Goal: Answer question/provide support

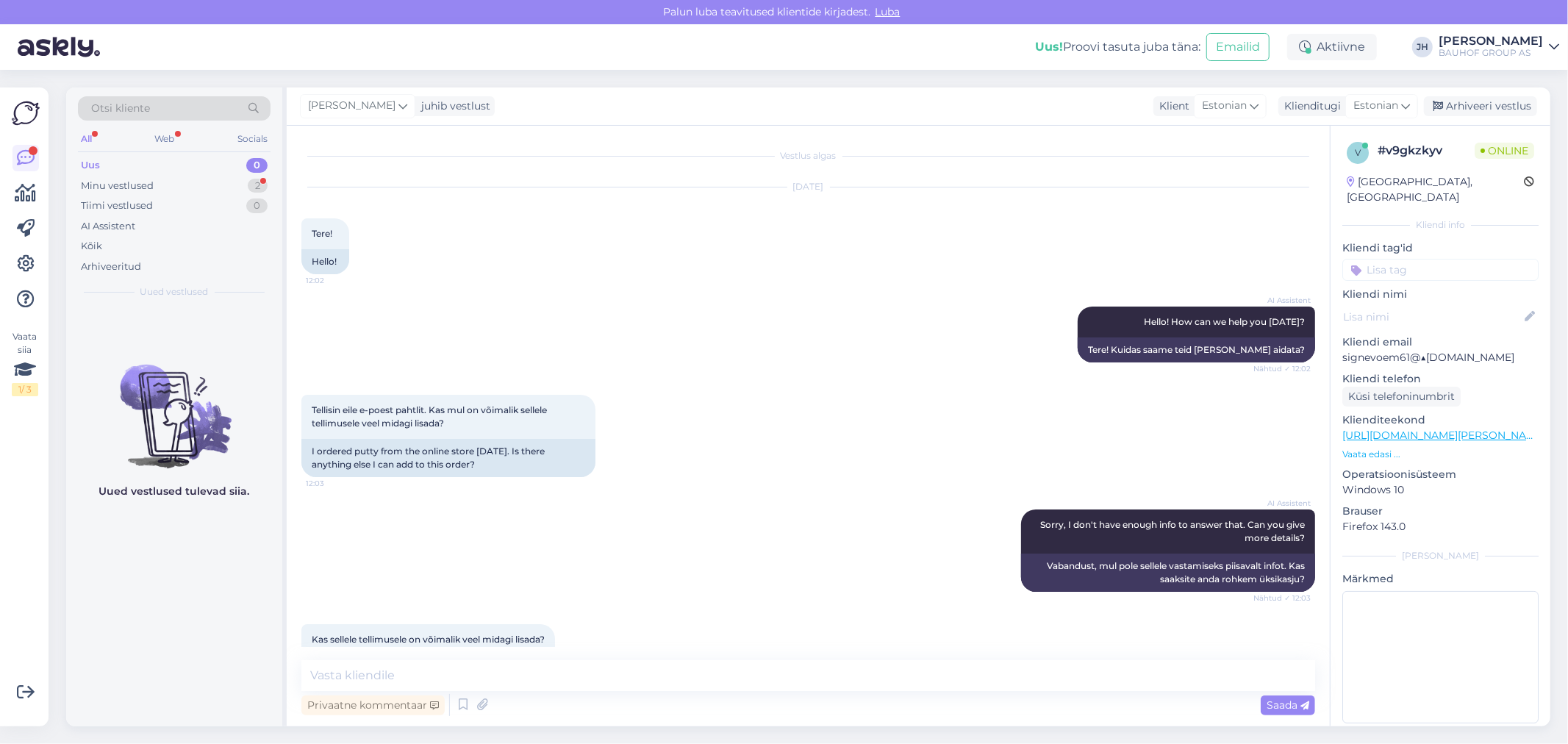
scroll to position [347, 0]
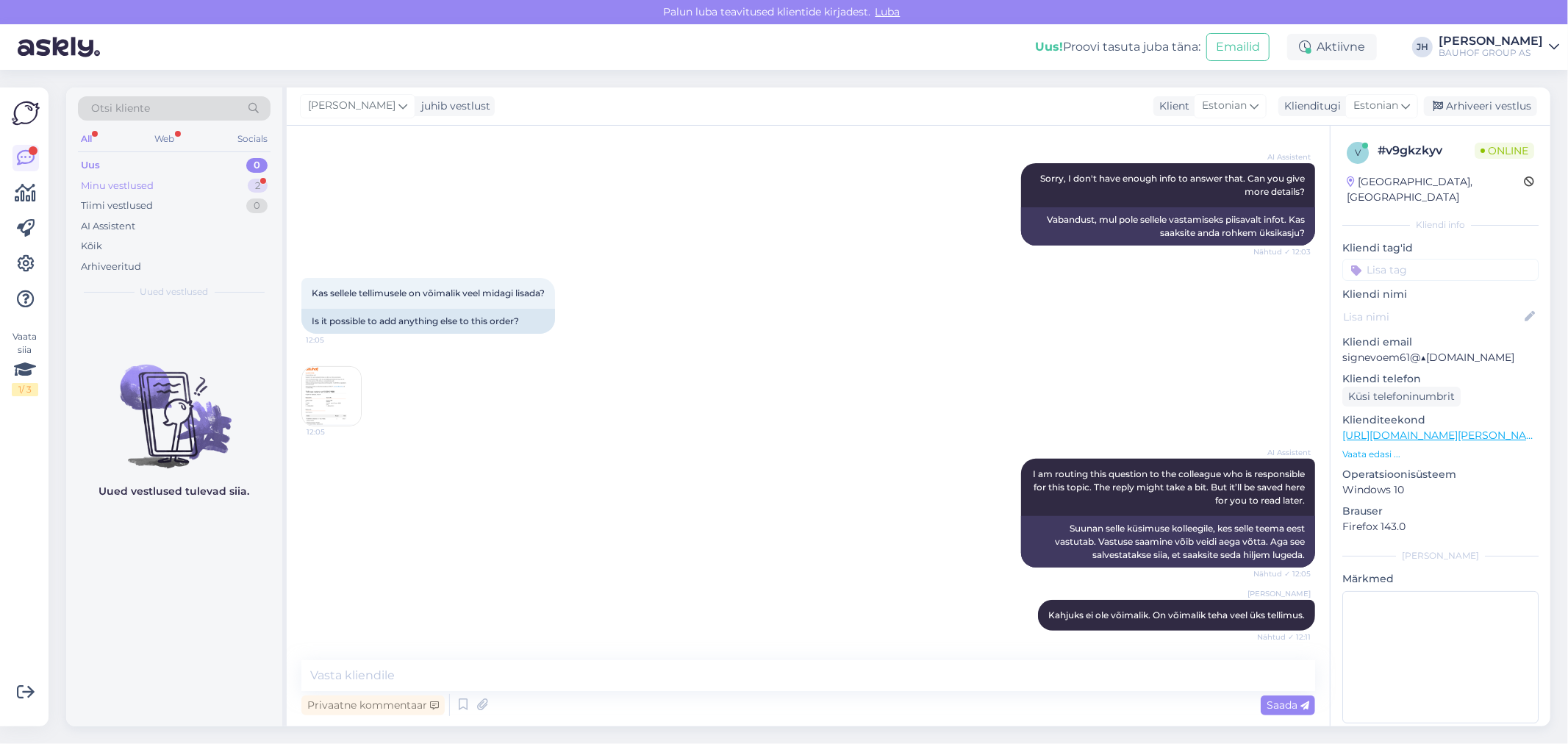
click at [128, 187] on div "Minu vestlused" at bounding box center [116, 186] width 72 height 15
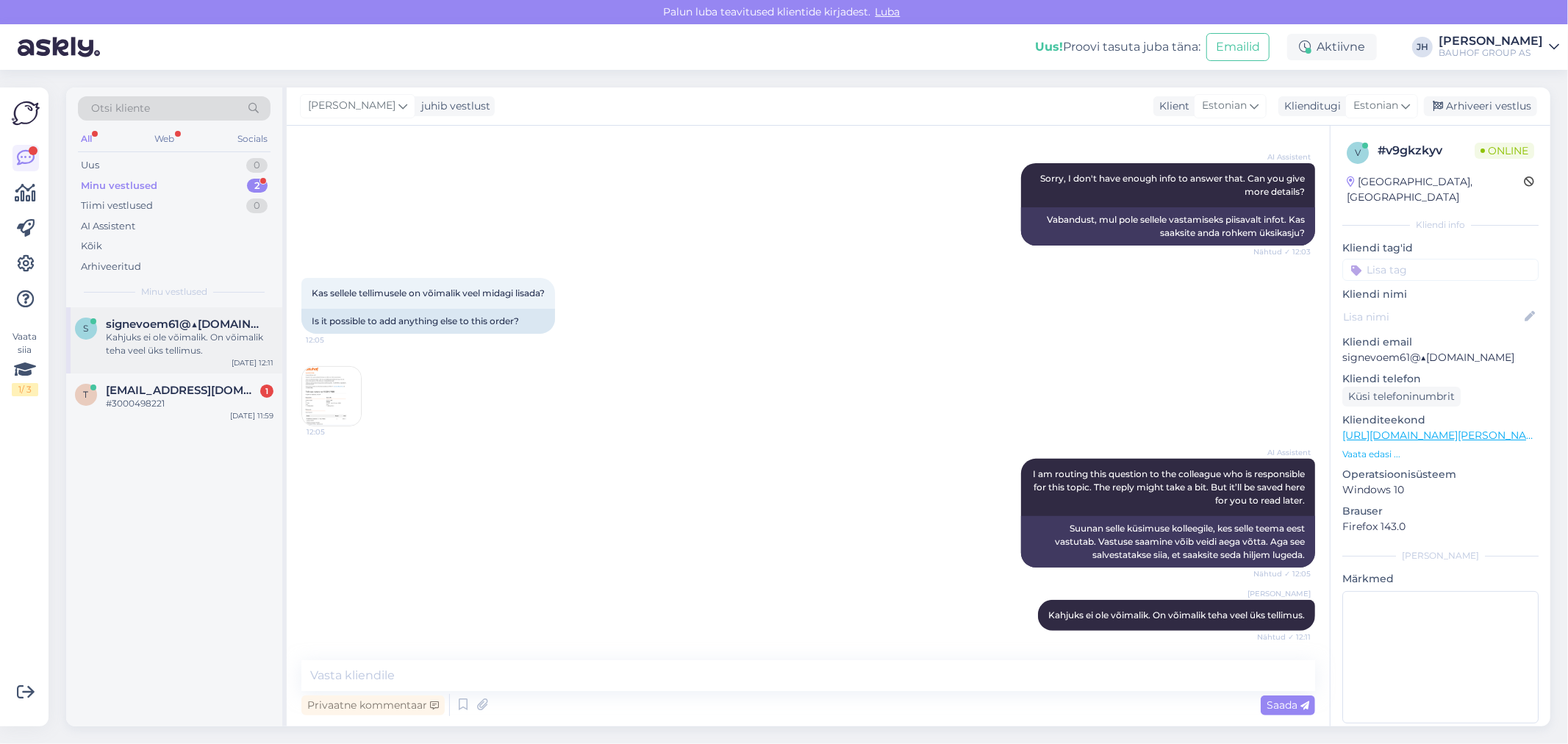
click at [176, 335] on div "Kahjuks ei ole võimalik. On võimalik teha veel üks tellimus." at bounding box center [190, 344] width 167 height 26
click at [1486, 97] on div "Arhiveeri vestlus" at bounding box center [1481, 106] width 113 height 20
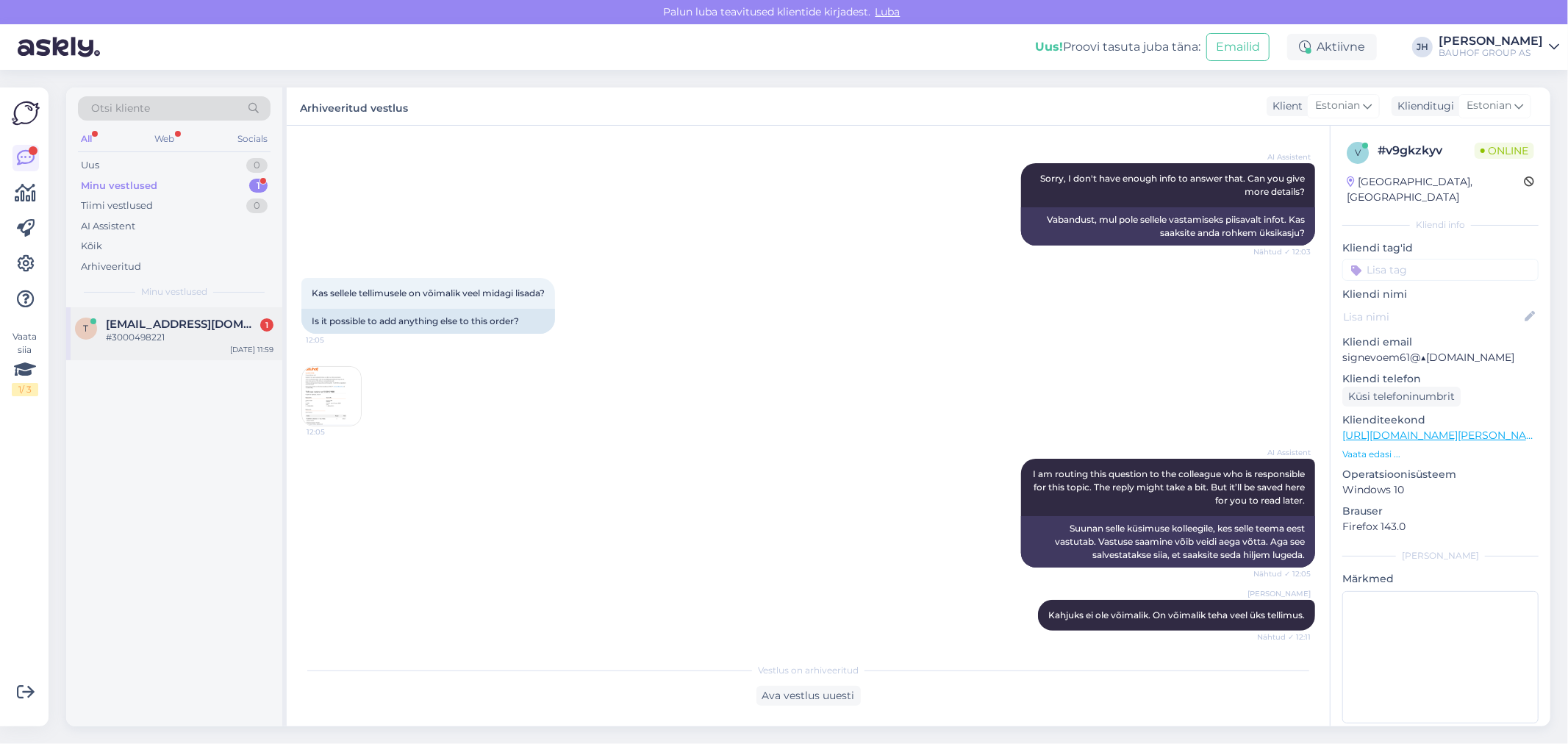
click at [149, 331] on div "#3000498221" at bounding box center [190, 338] width 167 height 13
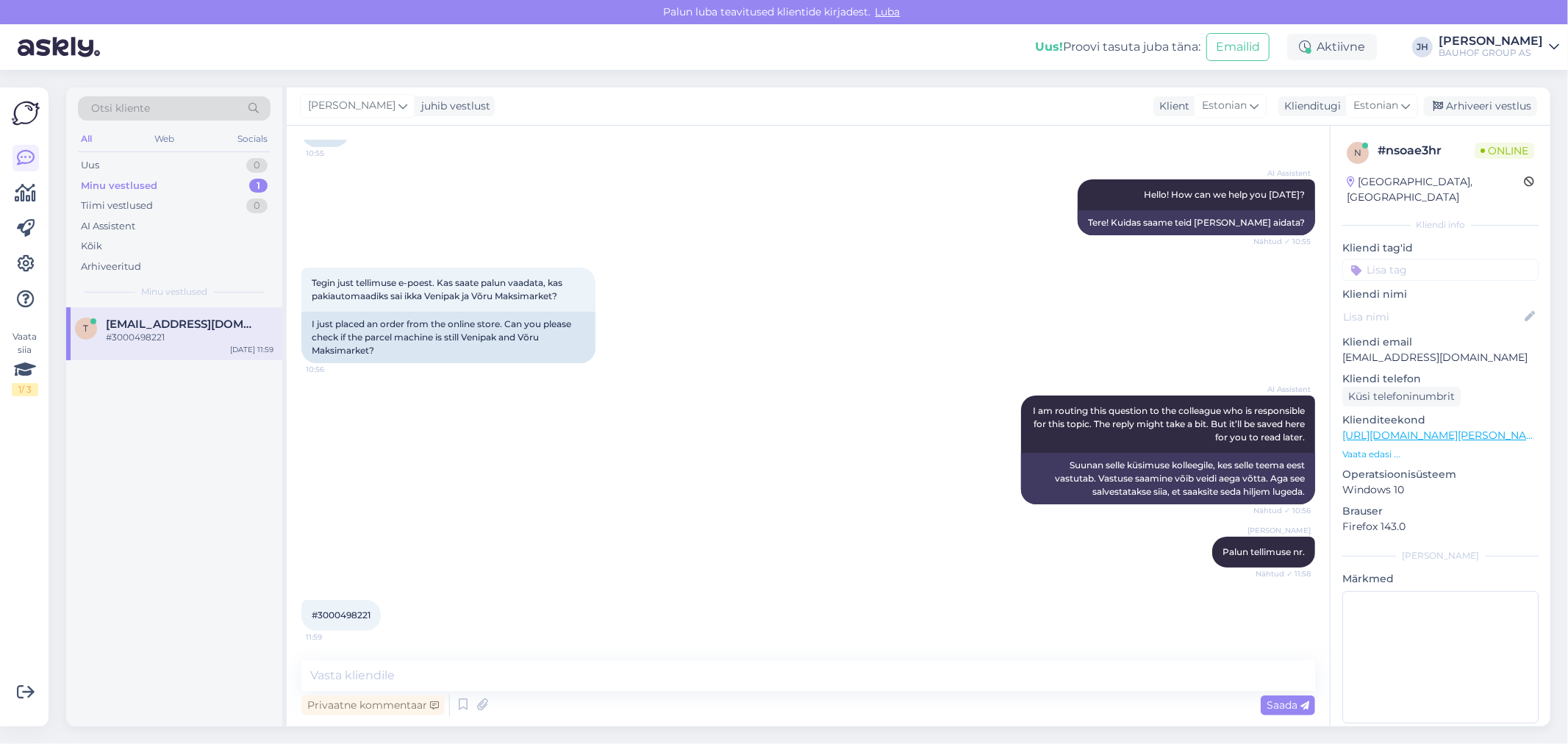
scroll to position [126, 0]
drag, startPoint x: 372, startPoint y: 619, endPoint x: 319, endPoint y: 611, distance: 53.6
click at [319, 611] on span "#3000498221" at bounding box center [340, 616] width 59 height 11
copy span "3000498221"
click at [327, 674] on textarea at bounding box center [808, 675] width 1013 height 31
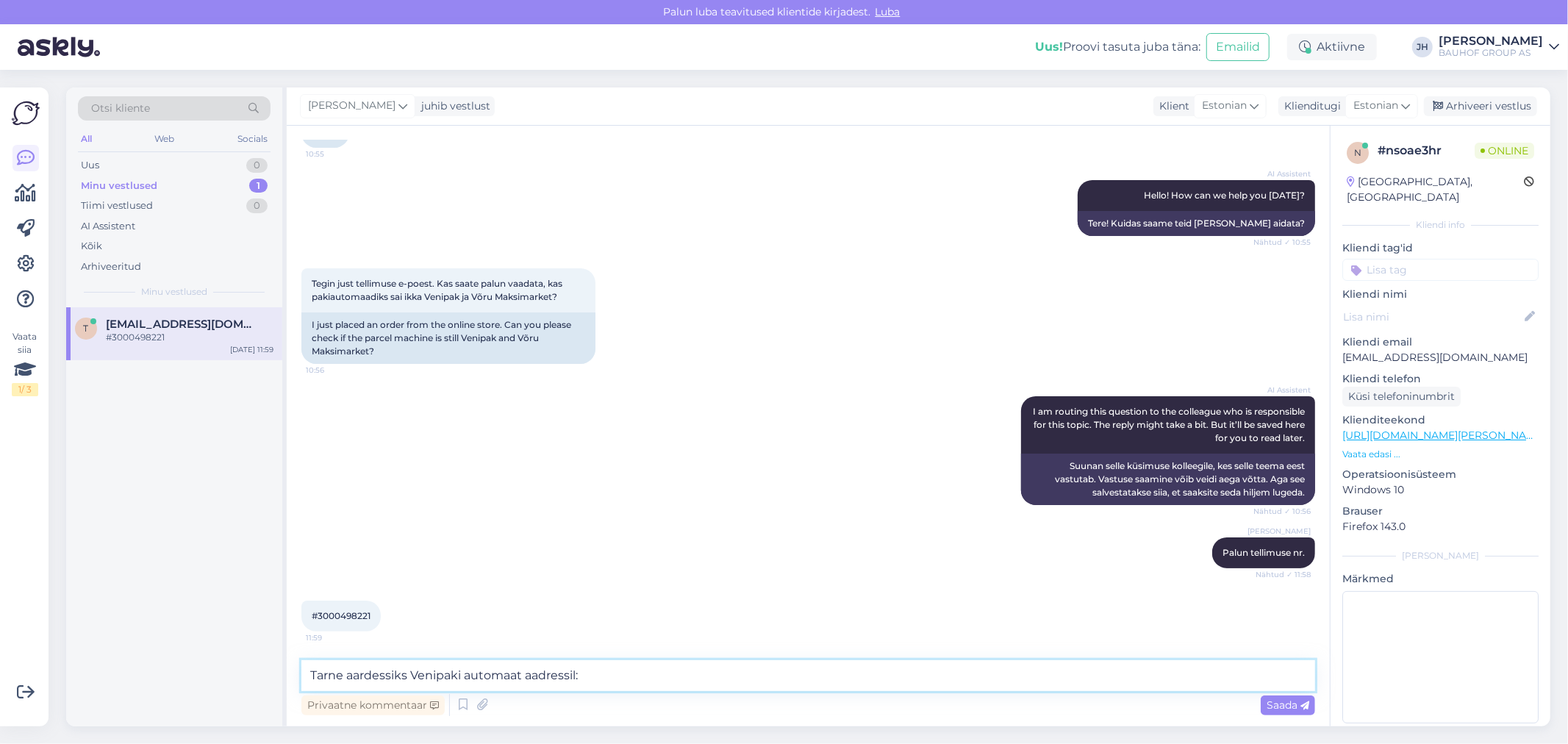
paste textarea "Jüri tn 83 65607 Võru [GEOGRAPHIC_DATA]"
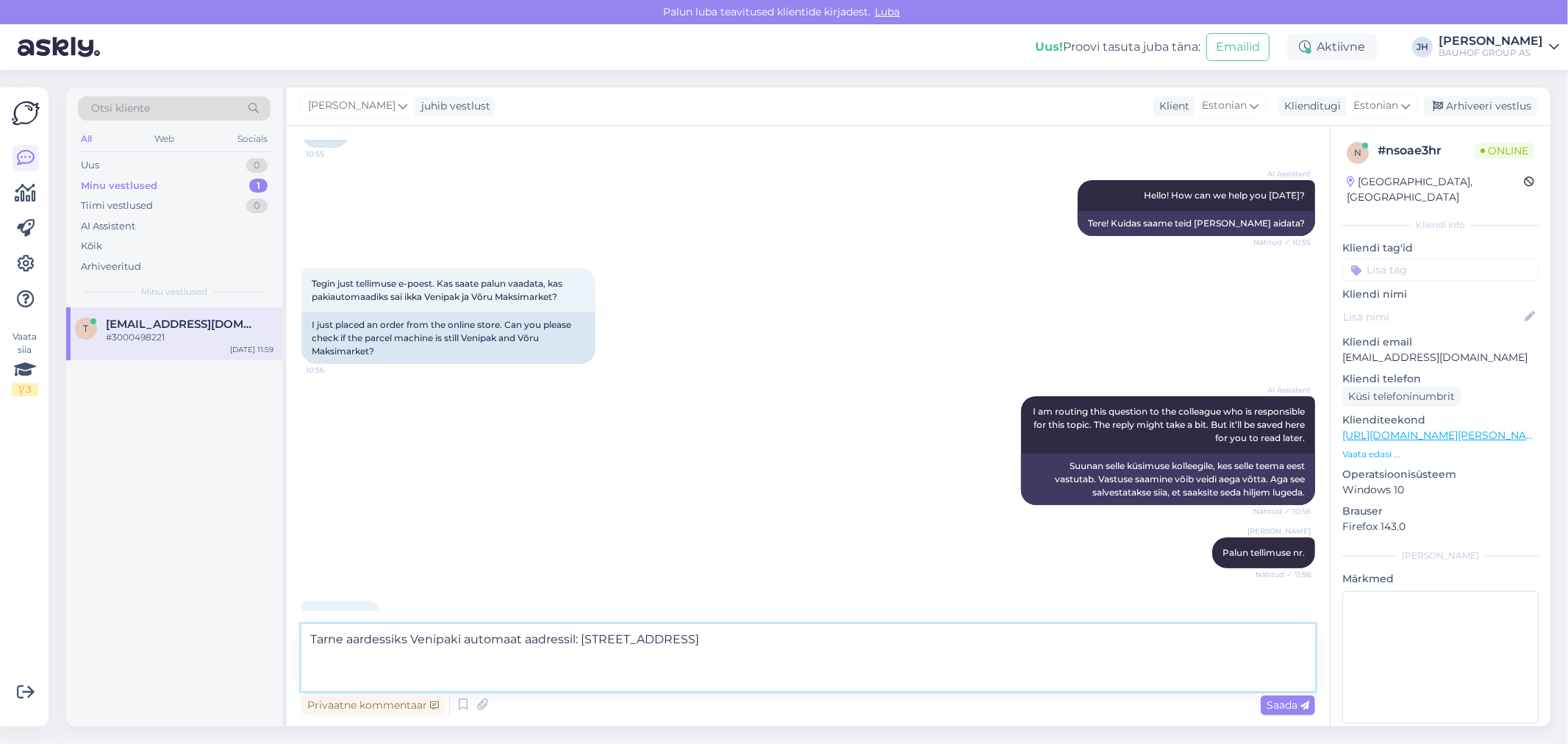
drag, startPoint x: 385, startPoint y: 677, endPoint x: 311, endPoint y: 680, distance: 74.1
click at [311, 680] on textarea "Tarne aardessiks Venipaki automaat aadressil: [STREET_ADDRESS]" at bounding box center [808, 658] width 1013 height 67
drag, startPoint x: 395, startPoint y: 658, endPoint x: 276, endPoint y: 625, distance: 123.5
click at [276, 625] on div "Otsi kliente All Web Socials Uus 0 Minu vestlused 1 Tiimi vestlused 0 AI Assist…" at bounding box center [808, 406] width 1484 height 639
type textarea "Tarne aardessiks Venipaki automaat aadressil: [STREET_ADDRESS]"
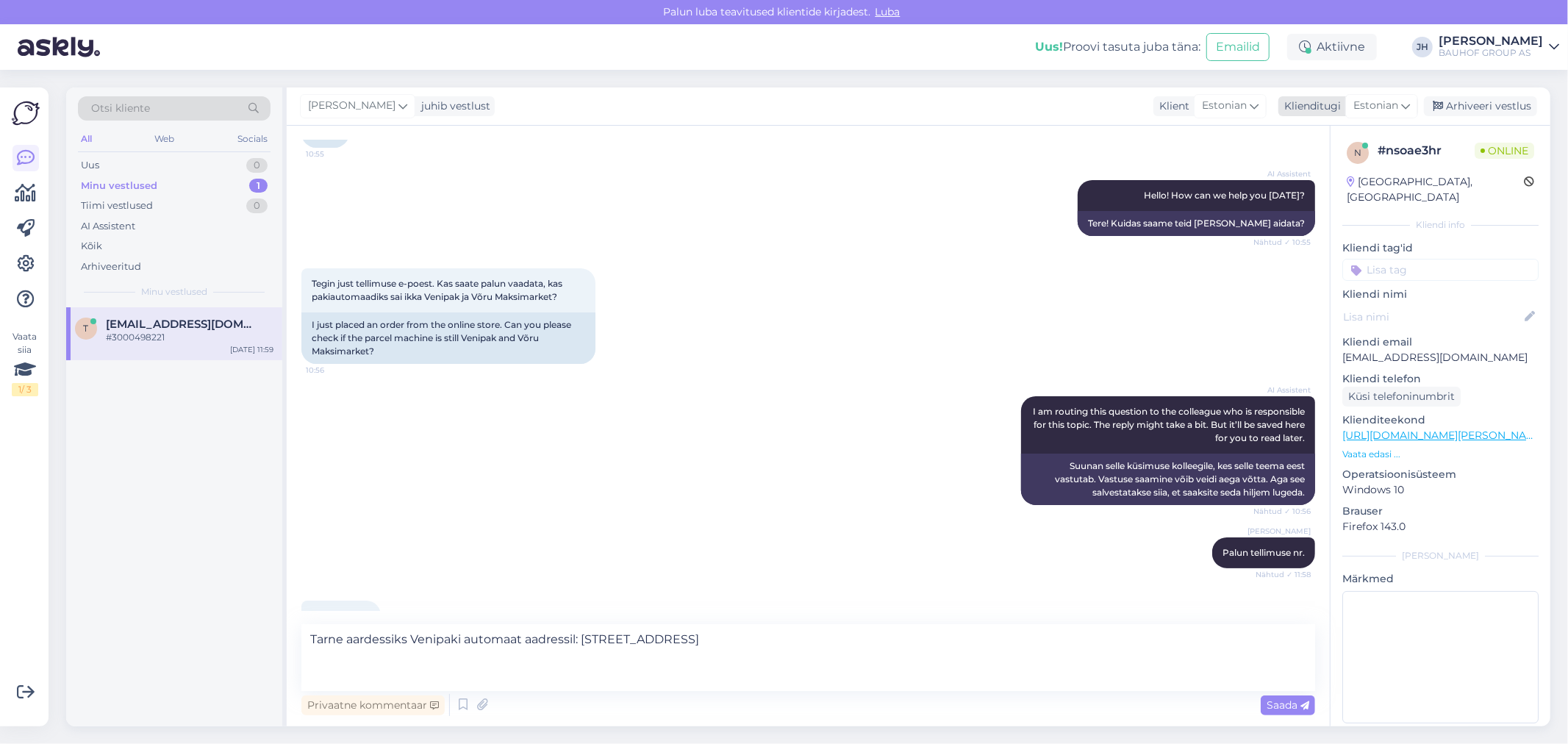
click at [1413, 98] on div "Estonian" at bounding box center [1381, 106] width 72 height 24
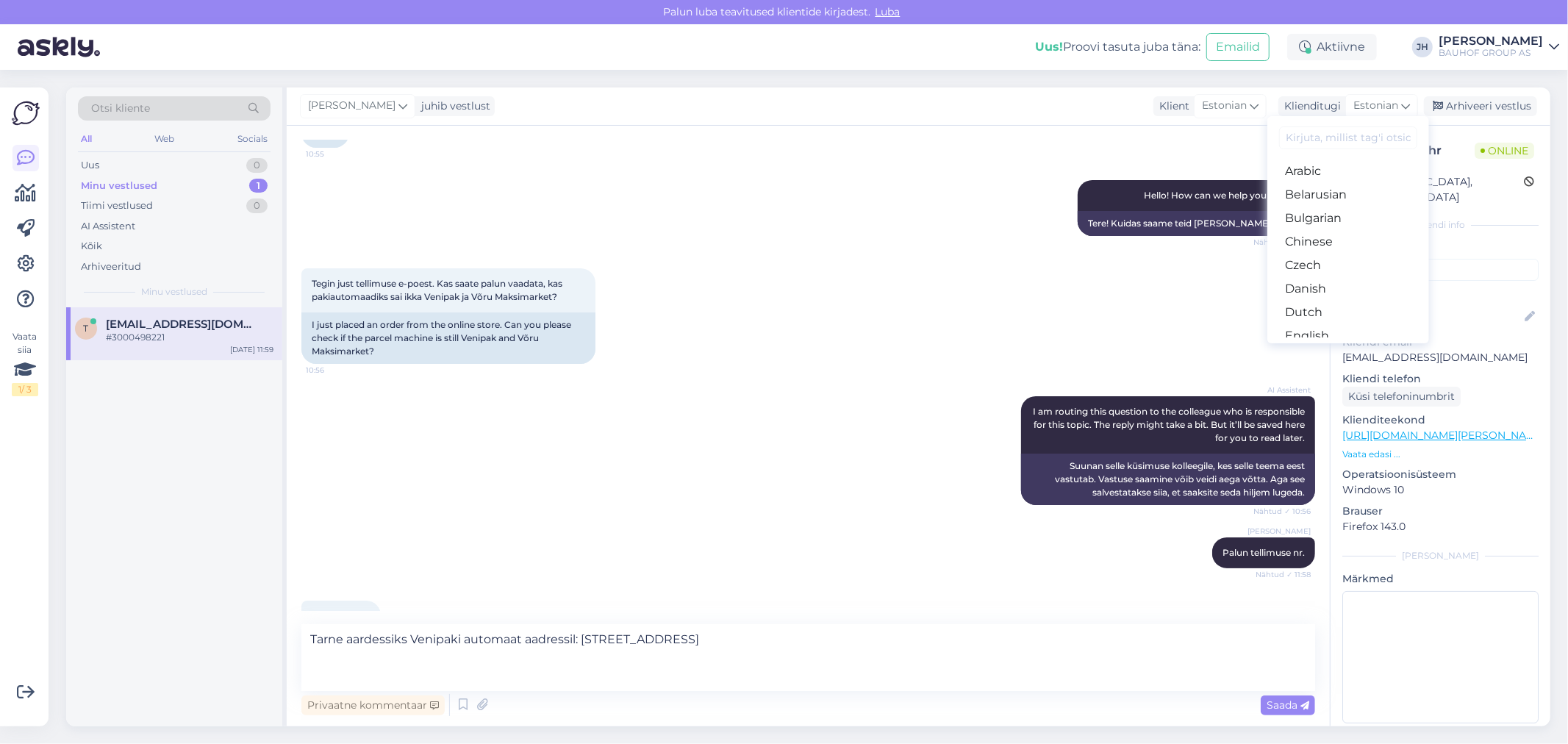
drag, startPoint x: 1345, startPoint y: 272, endPoint x: 1336, endPoint y: 278, distance: 10.8
click at [1345, 348] on link "Estonian" at bounding box center [1348, 360] width 162 height 24
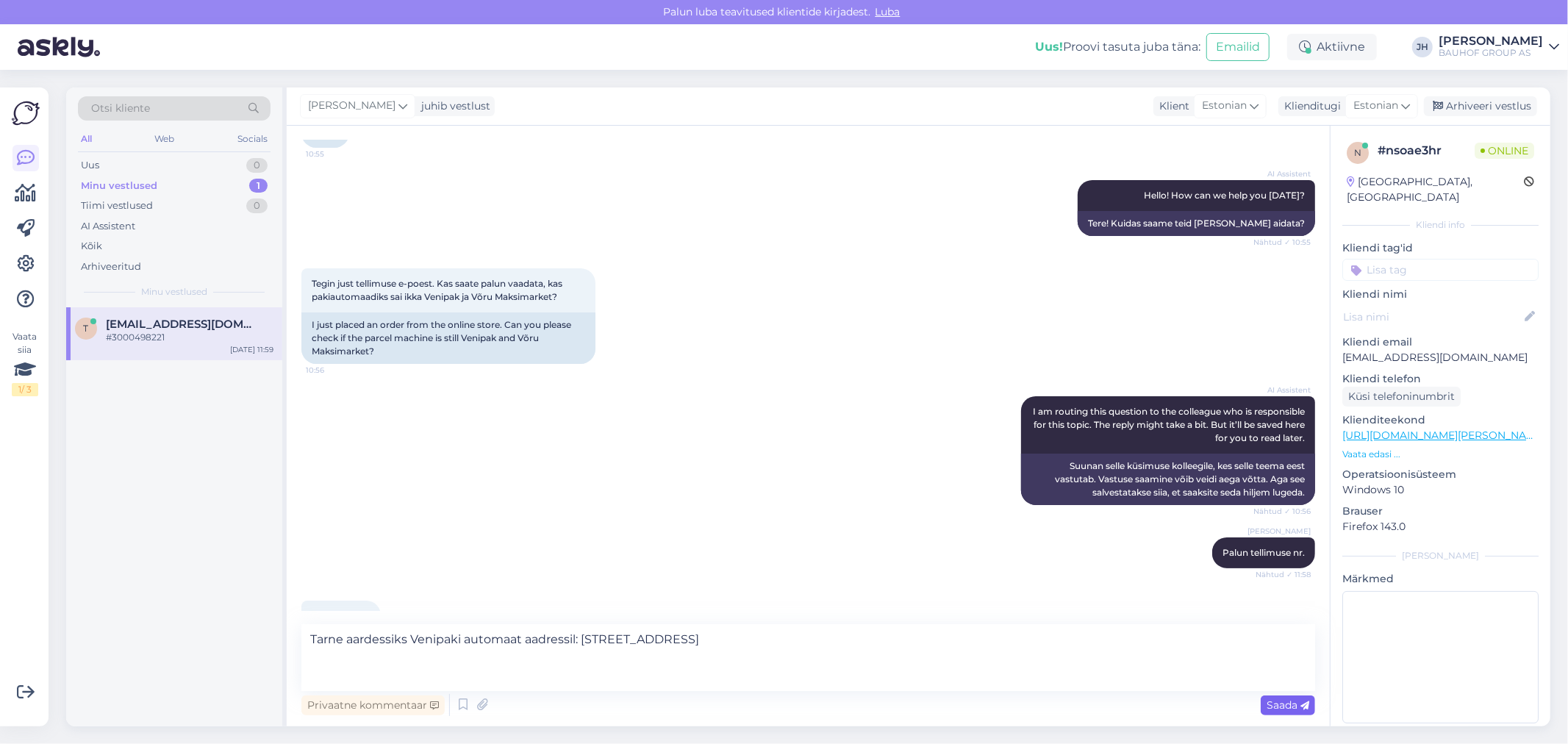
click at [1284, 708] on span "Saada" at bounding box center [1287, 705] width 43 height 13
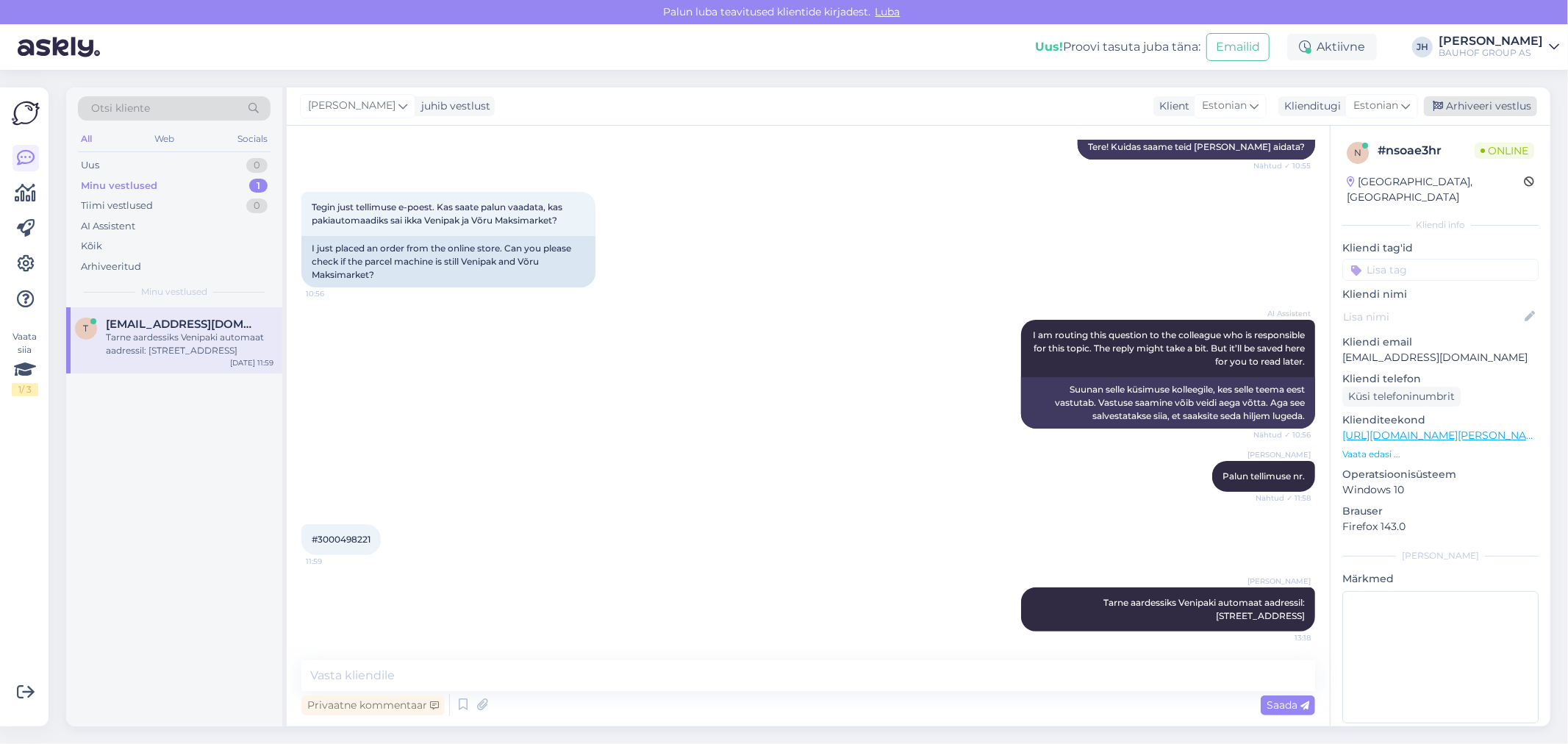
click at [1490, 107] on div "Arhiveeri vestlus" at bounding box center [1481, 106] width 113 height 20
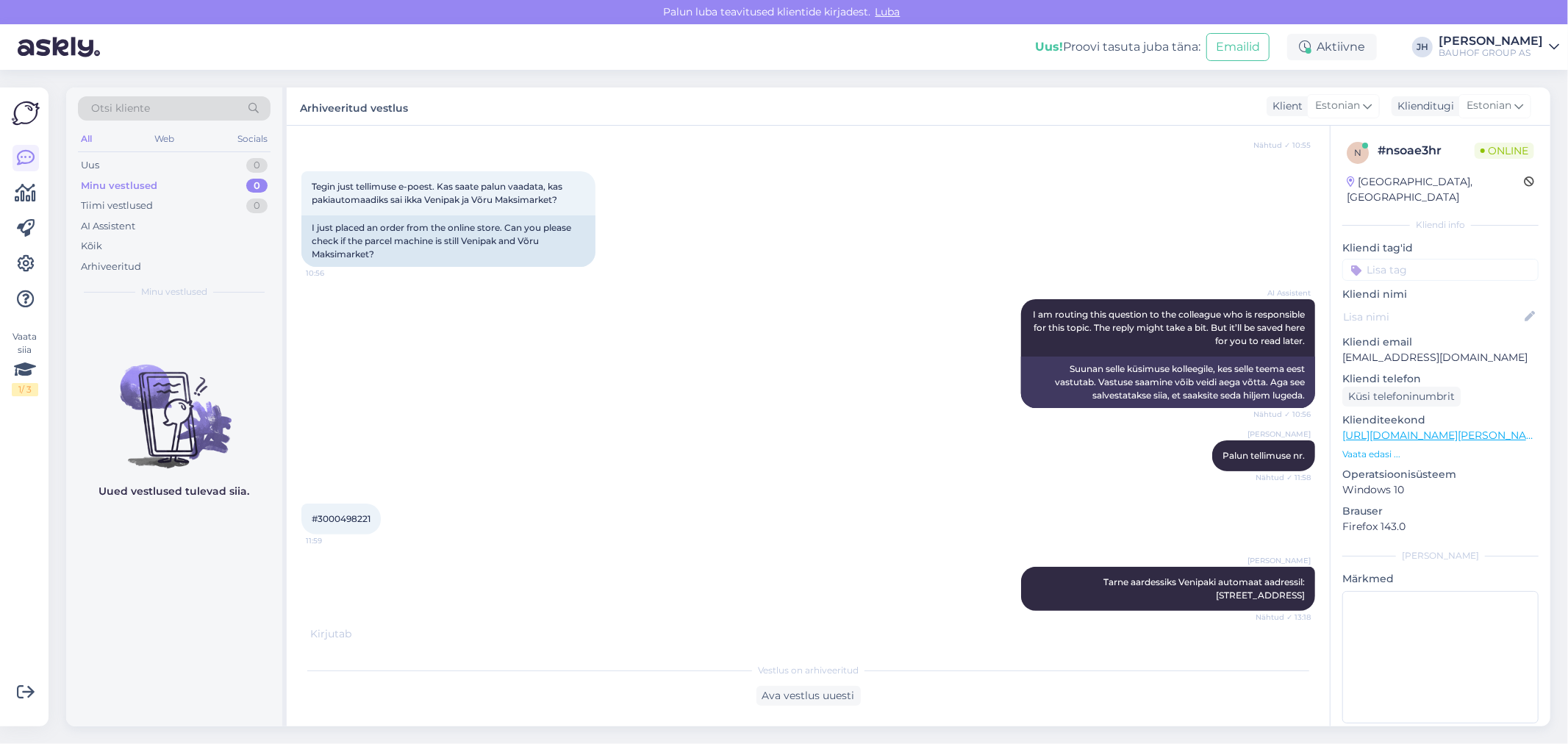
scroll to position [208, 0]
